Goal: Obtain resource: Download file/media

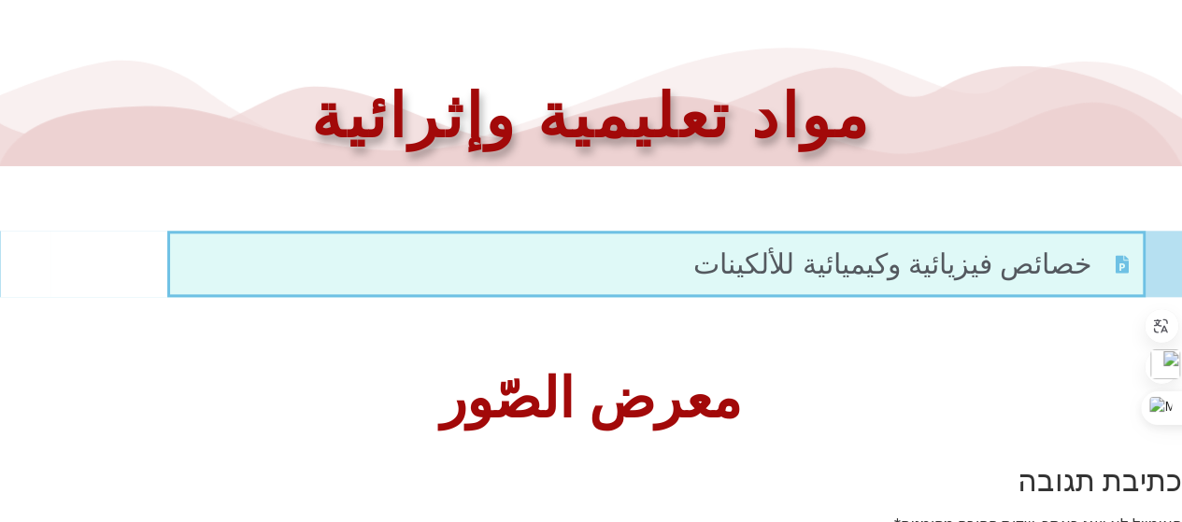
scroll to position [457, 0]
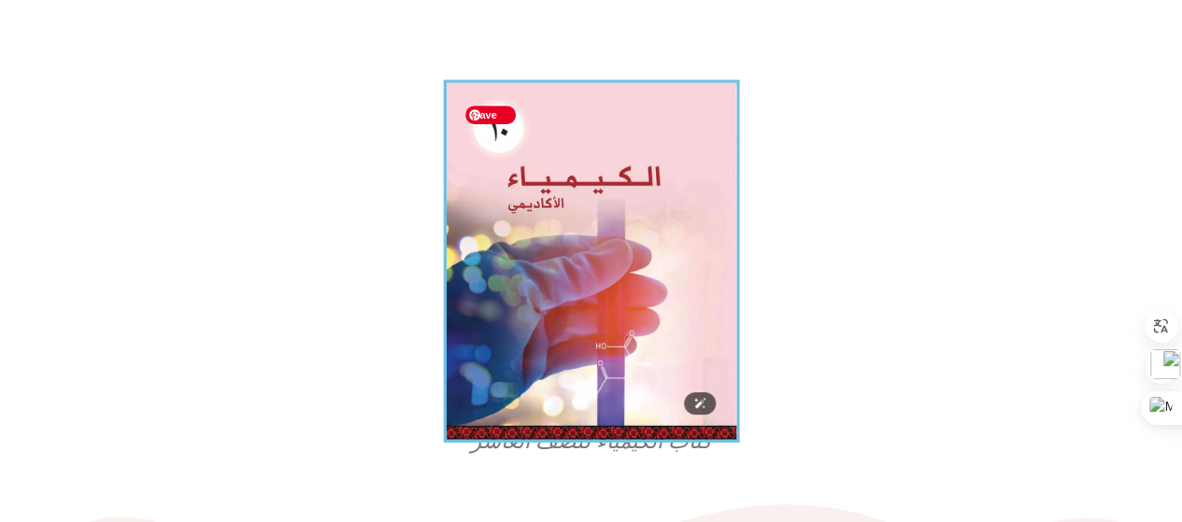
click at [566, 334] on img at bounding box center [591, 260] width 296 height 363
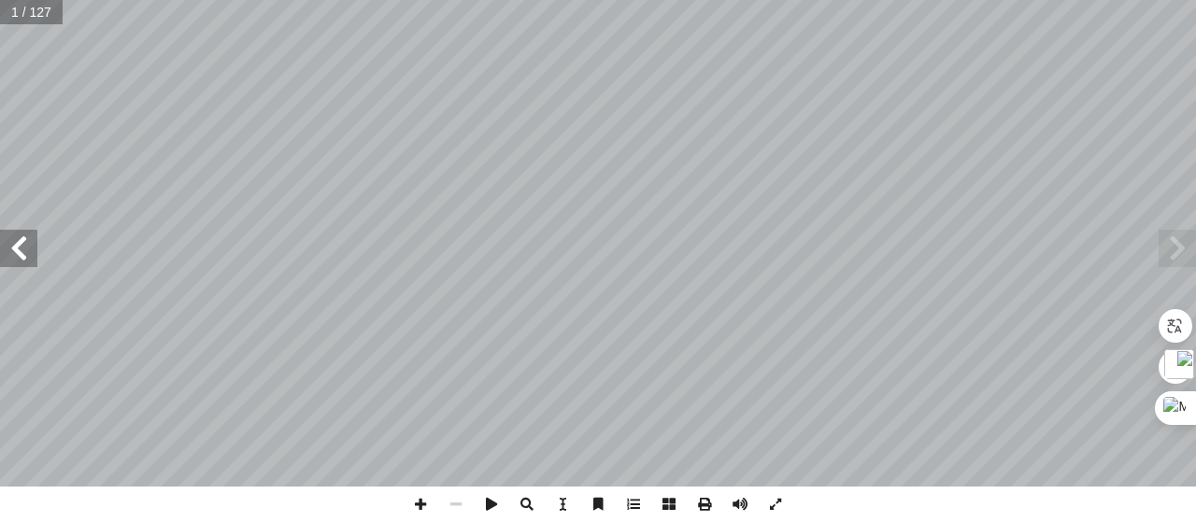
click at [1190, 251] on span at bounding box center [1176, 248] width 37 height 37
click at [708, 510] on span at bounding box center [705, 505] width 36 height 36
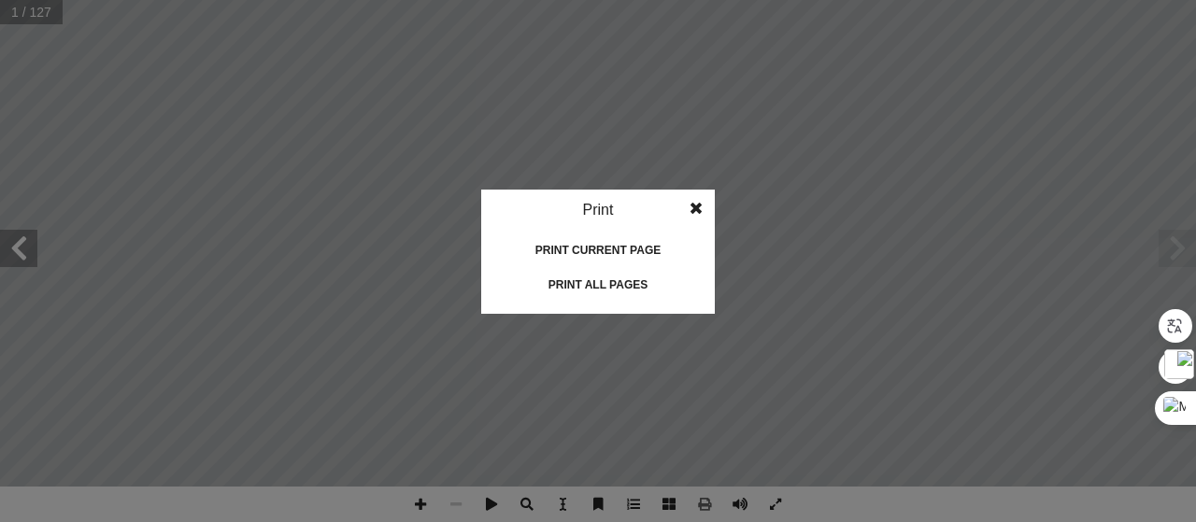
click at [647, 292] on div "Print all pages" at bounding box center [597, 285] width 187 height 30
